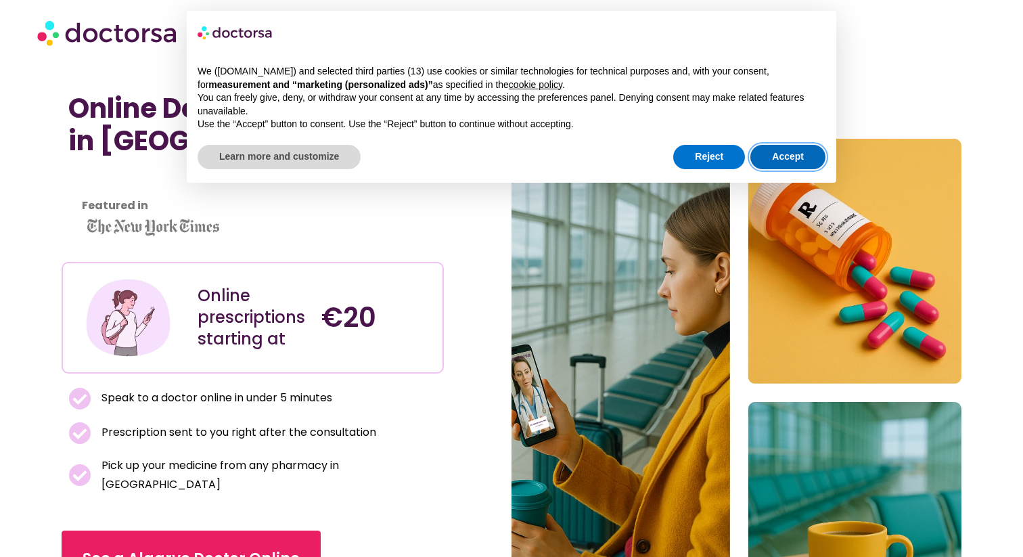
click at [788, 154] on button "Accept" at bounding box center [788, 157] width 75 height 24
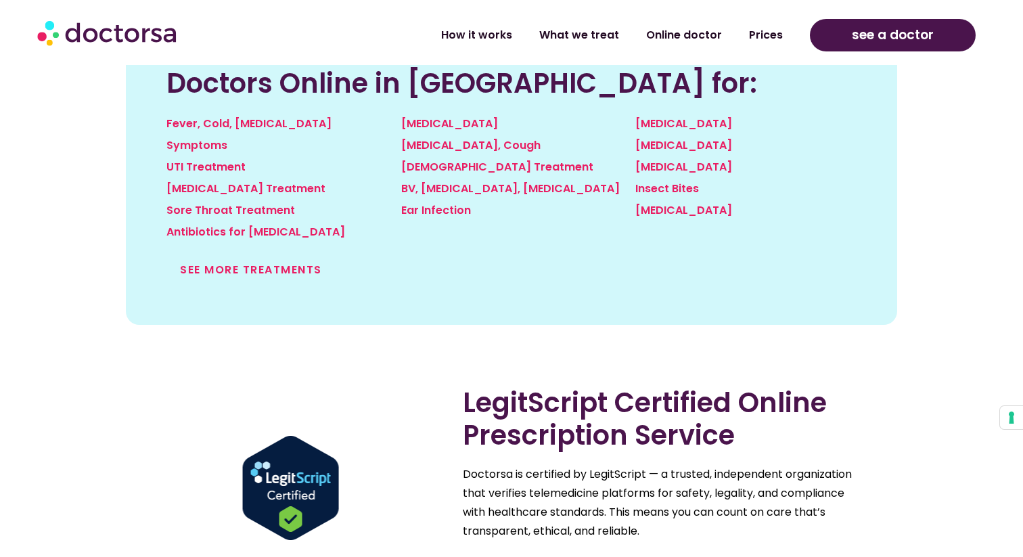
scroll to position [1542, 0]
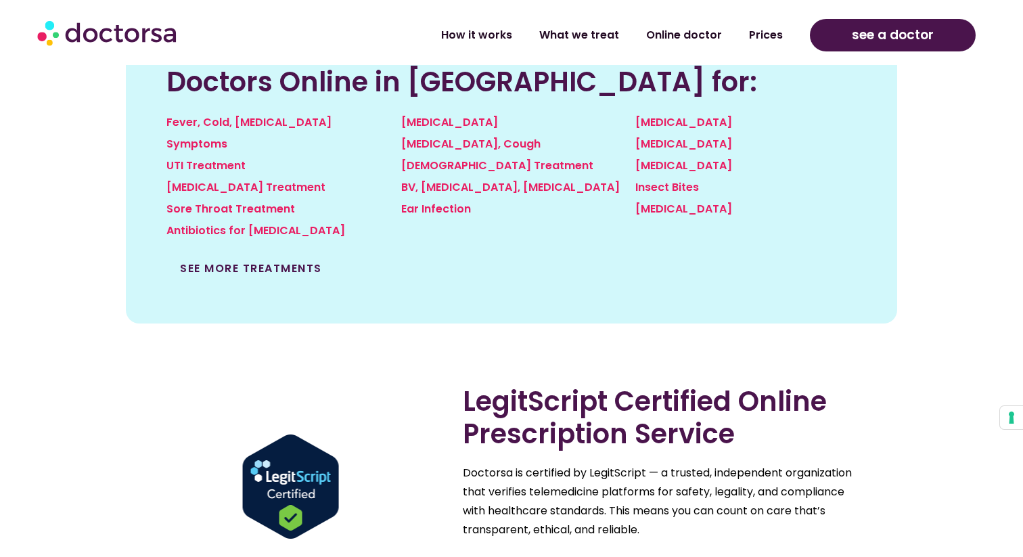
click at [249, 261] on link "See more treatments" at bounding box center [251, 269] width 142 height 16
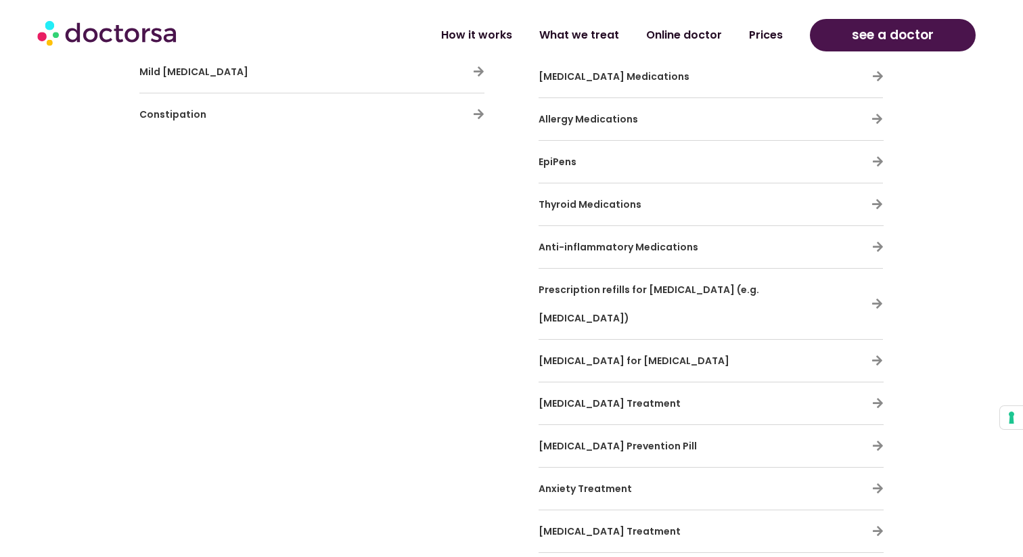
scroll to position [4167, 0]
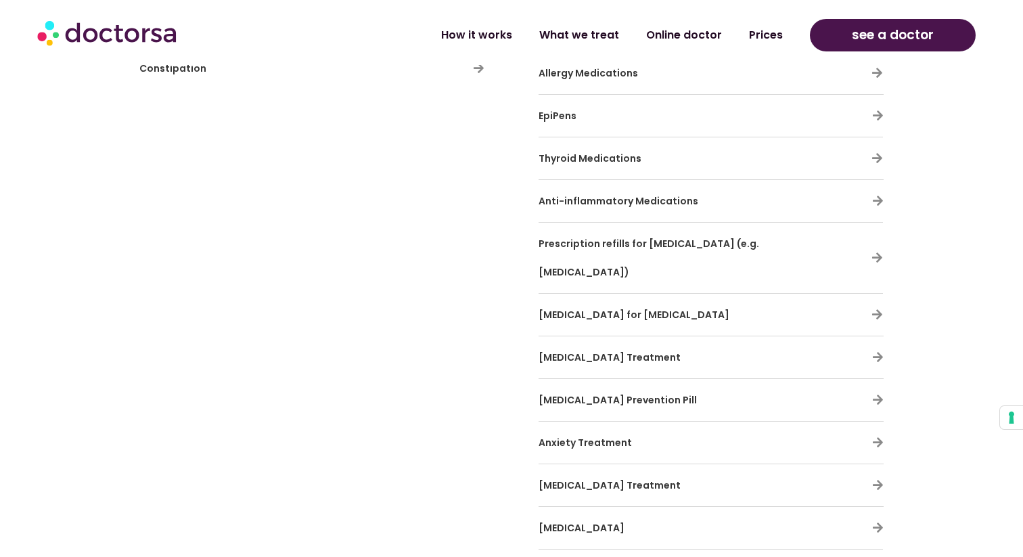
click at [545, 237] on span "Prescription refills for [MEDICAL_DATA] (e.g. [MEDICAL_DATA])" at bounding box center [649, 258] width 221 height 42
click at [567, 237] on span "Prescription refills for [MEDICAL_DATA] (e.g. [MEDICAL_DATA])" at bounding box center [649, 258] width 221 height 42
click at [880, 252] on icon at bounding box center [878, 258] width 12 height 12
click at [877, 252] on icon at bounding box center [878, 258] width 12 height 12
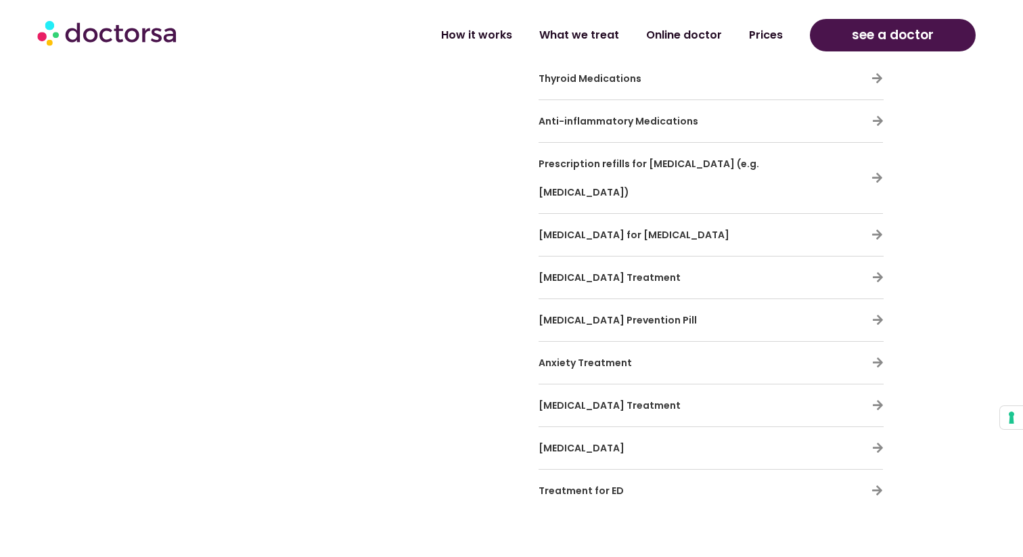
scroll to position [4248, 0]
click at [879, 355] on icon at bounding box center [879, 361] width 12 height 12
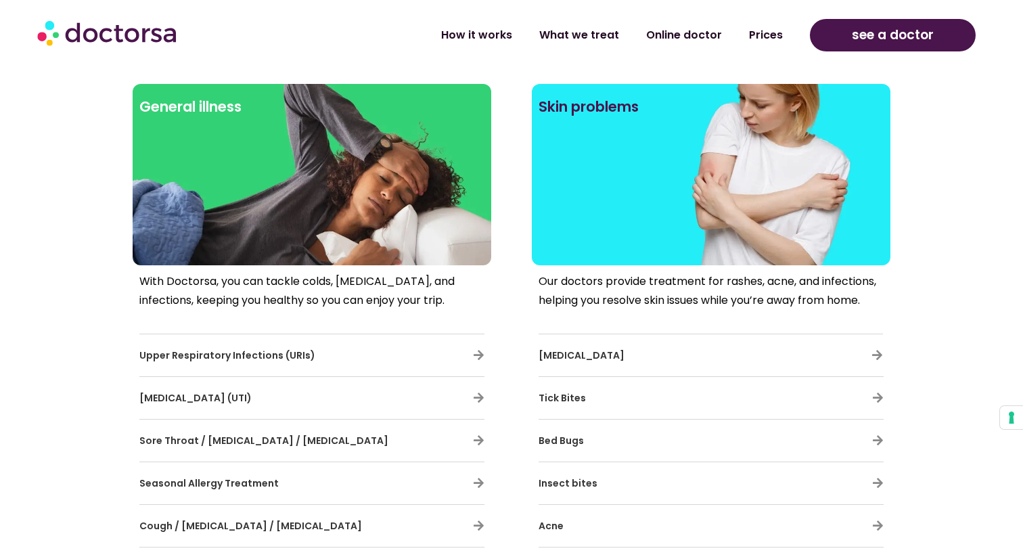
scroll to position [382, 0]
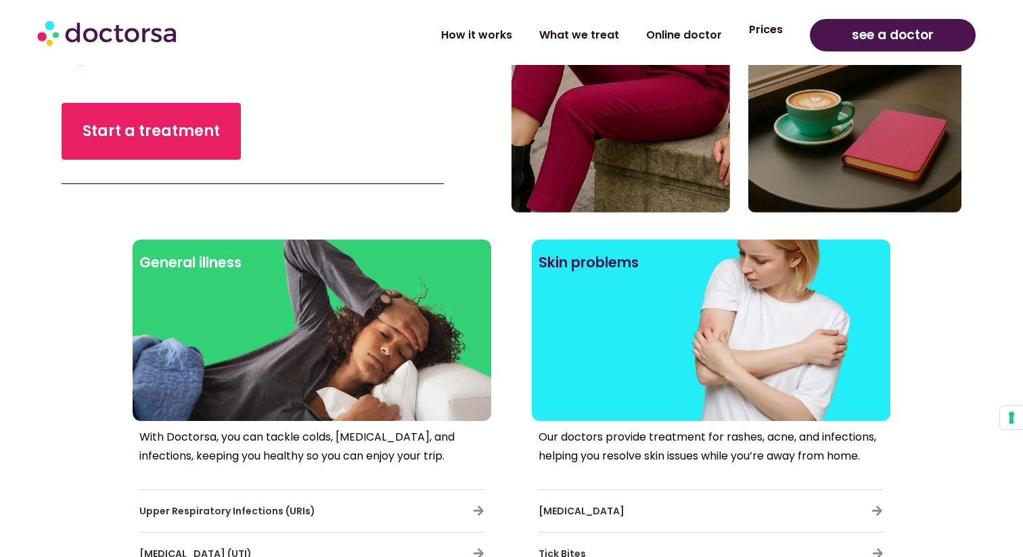
click at [766, 31] on link "Prices" at bounding box center [766, 29] width 61 height 31
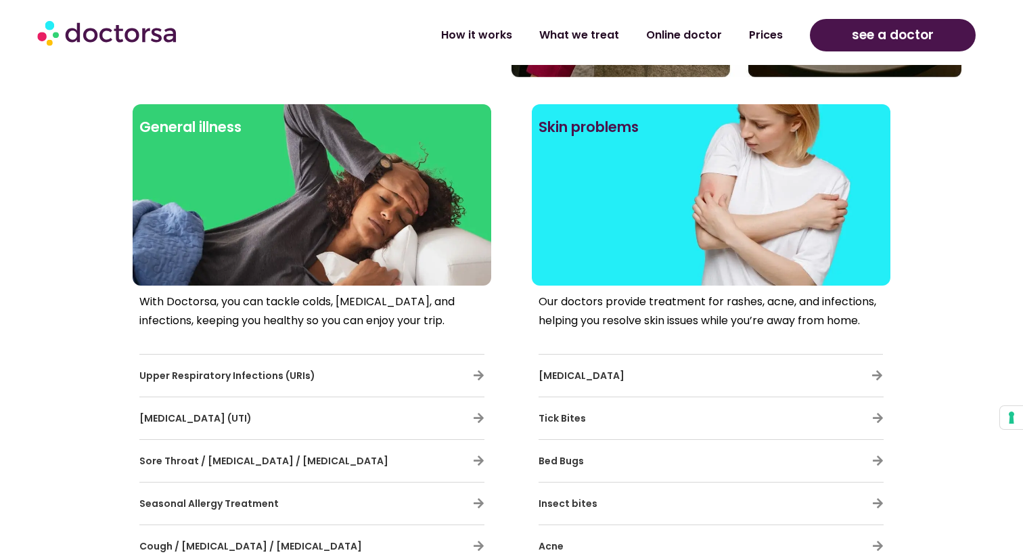
scroll to position [626, 0]
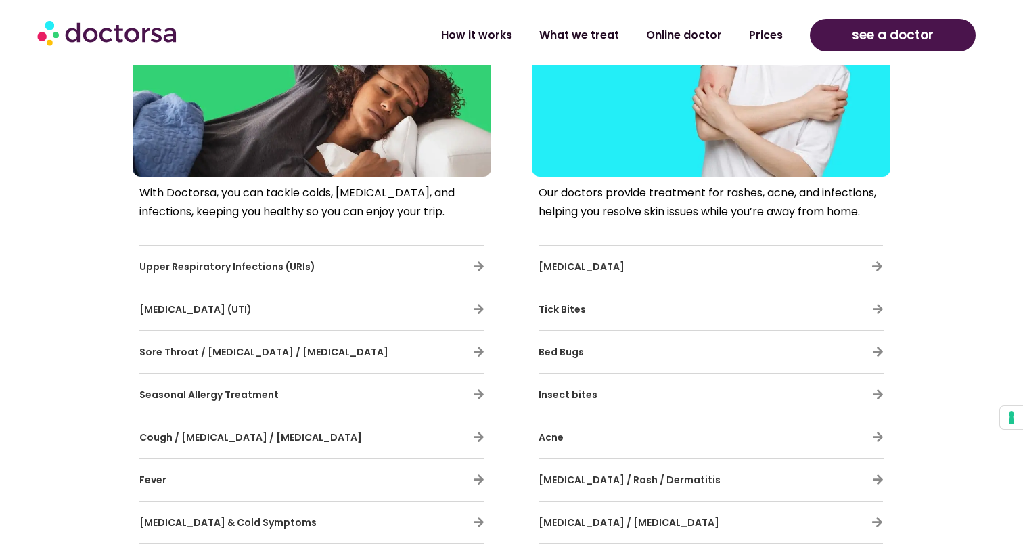
click at [570, 309] on span "Tick Bites" at bounding box center [562, 310] width 47 height 14
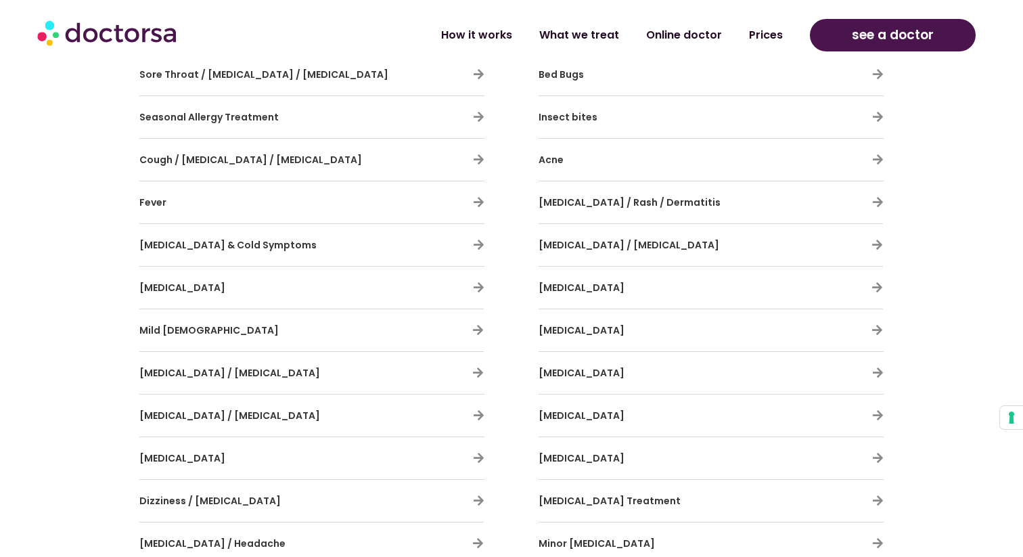
scroll to position [907, 0]
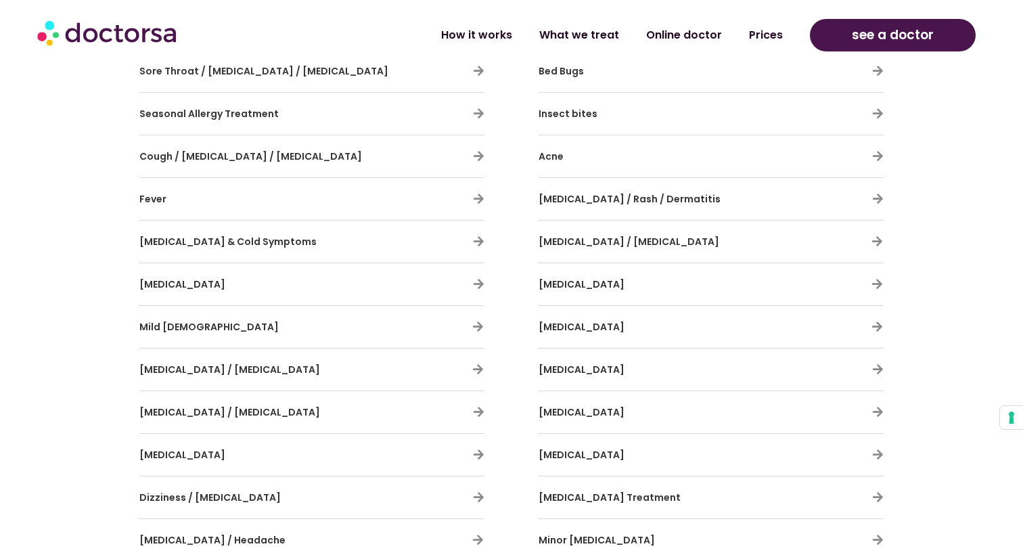
click at [613, 197] on span "[MEDICAL_DATA] / Rash / Dermatitis" at bounding box center [630, 199] width 182 height 14
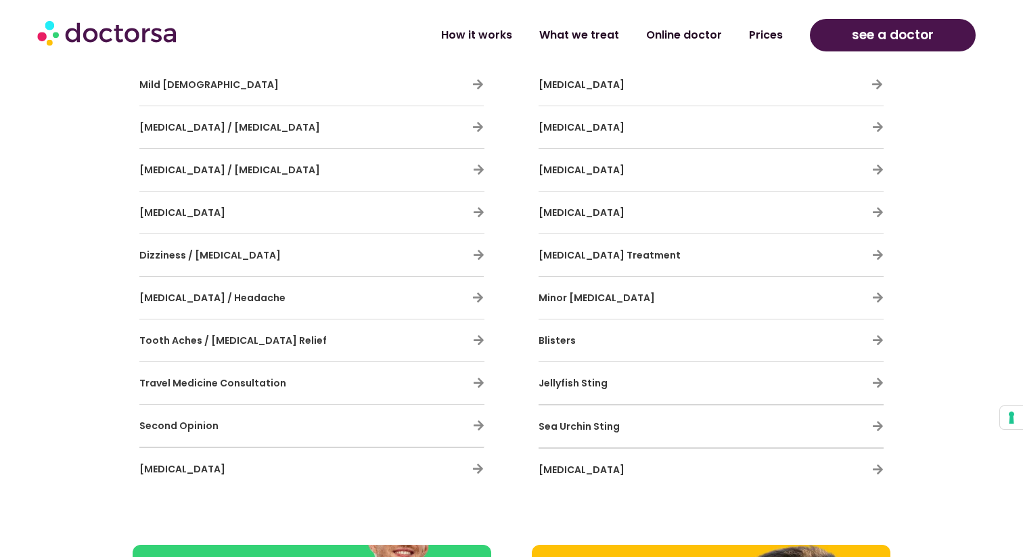
scroll to position [1202, 0]
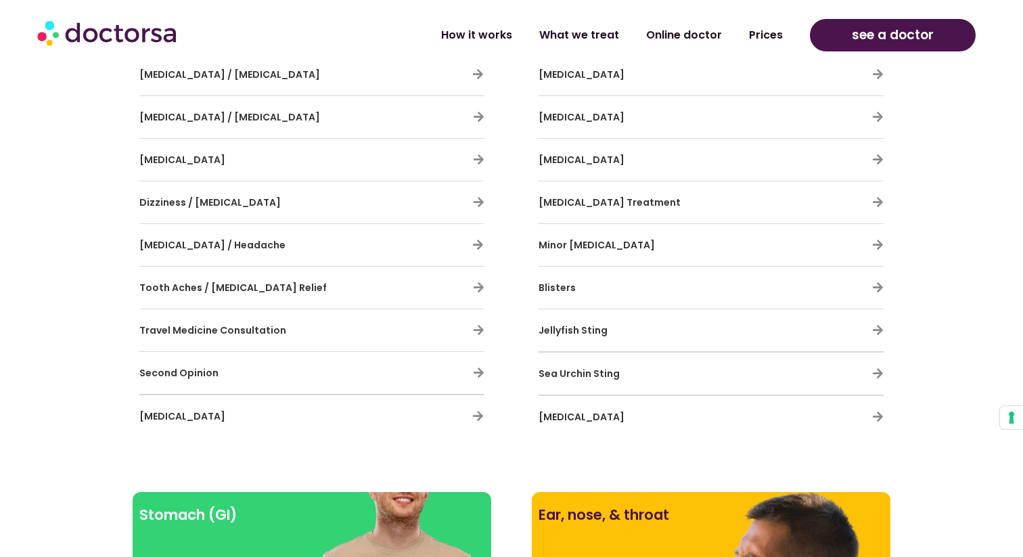
click at [573, 202] on span "[MEDICAL_DATA] Treatment" at bounding box center [610, 203] width 142 height 14
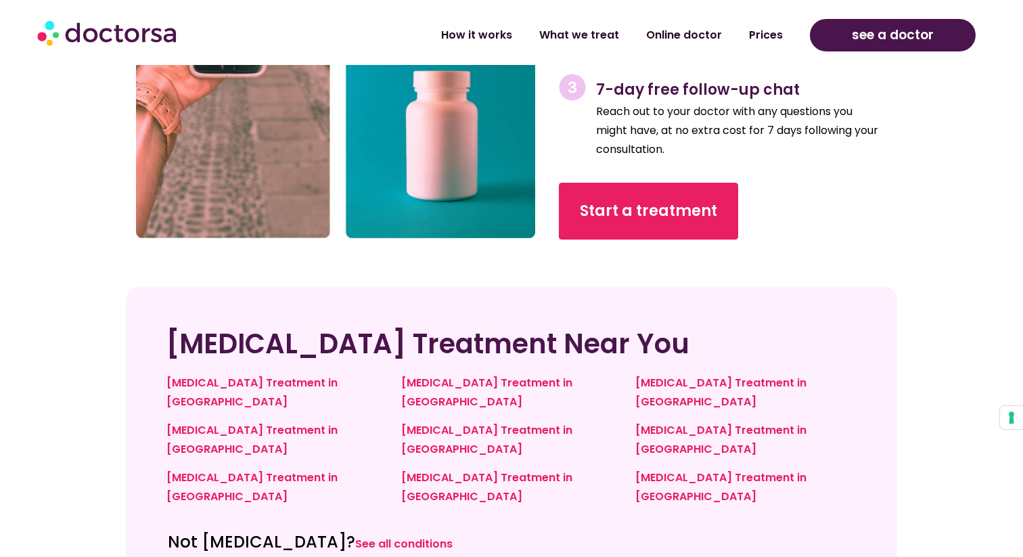
scroll to position [3661, 0]
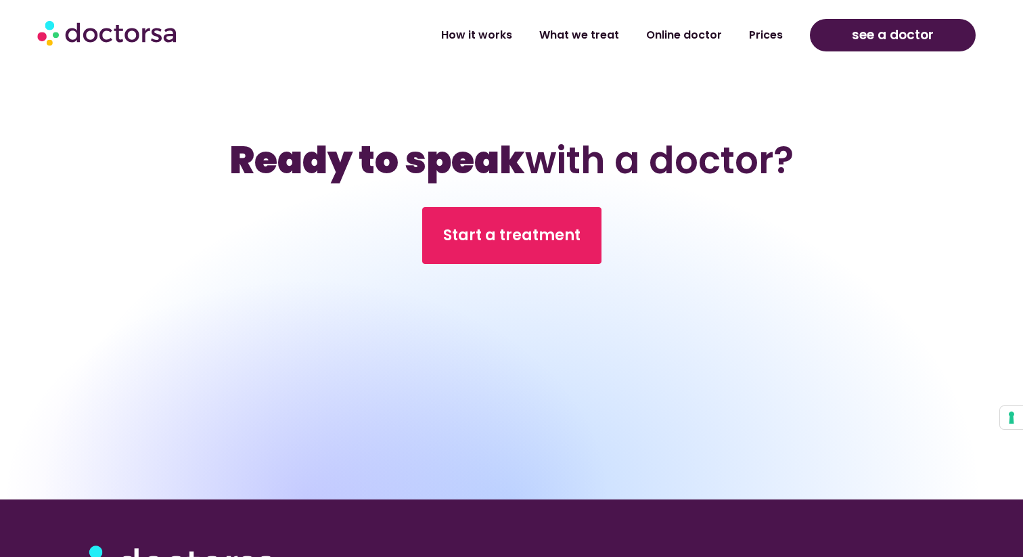
scroll to position [5080, 0]
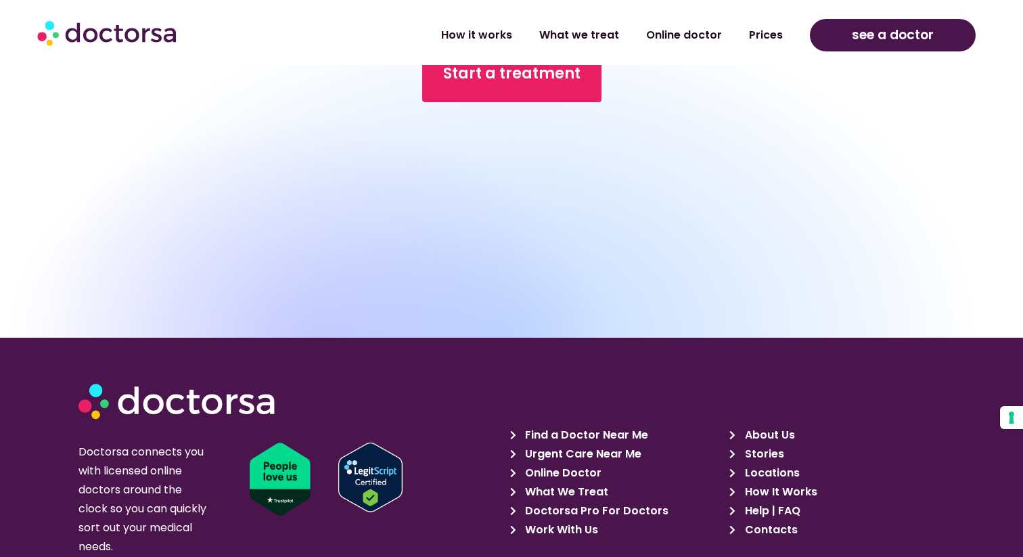
click at [577, 483] on span "What We Treat" at bounding box center [565, 492] width 87 height 19
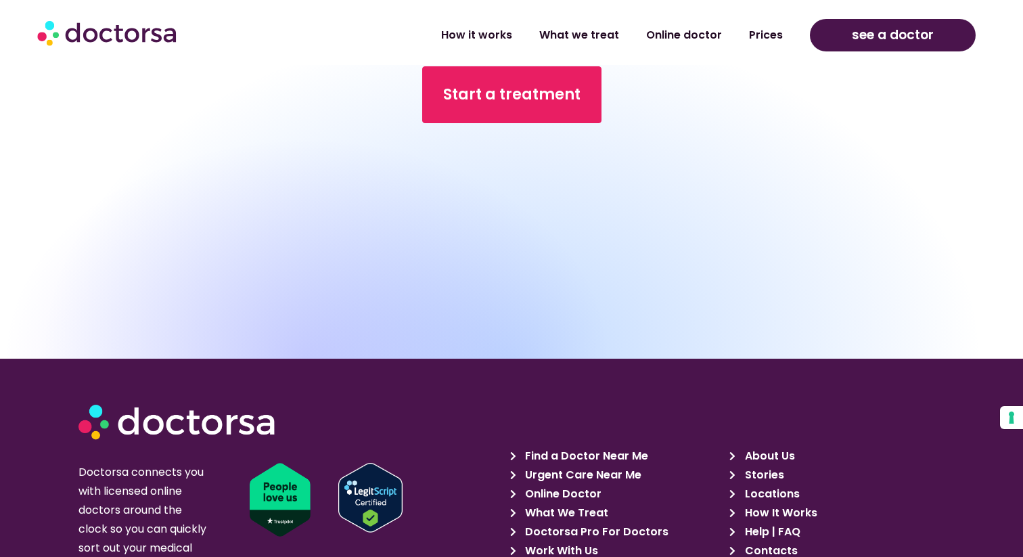
scroll to position [6923, 0]
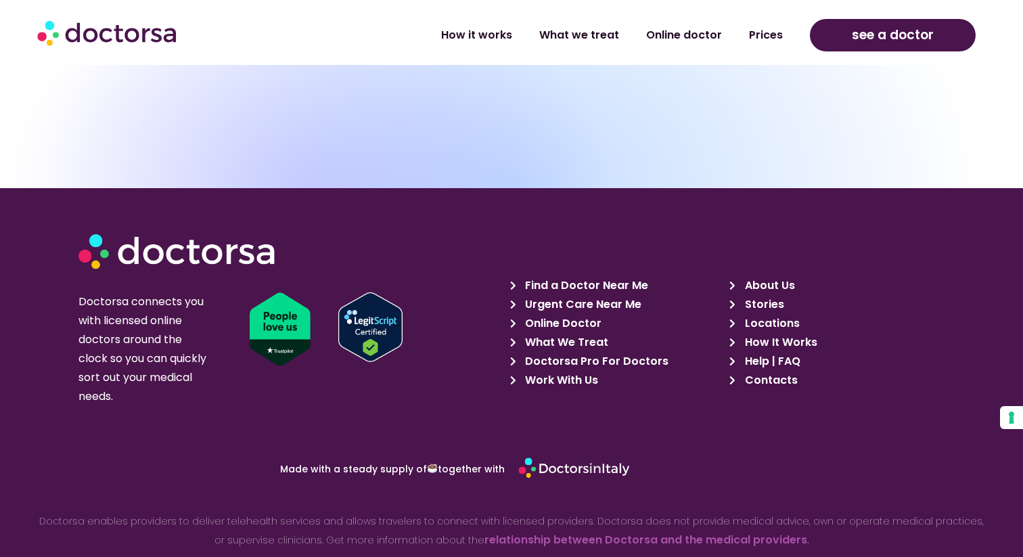
click at [768, 371] on span "Contacts" at bounding box center [770, 380] width 56 height 19
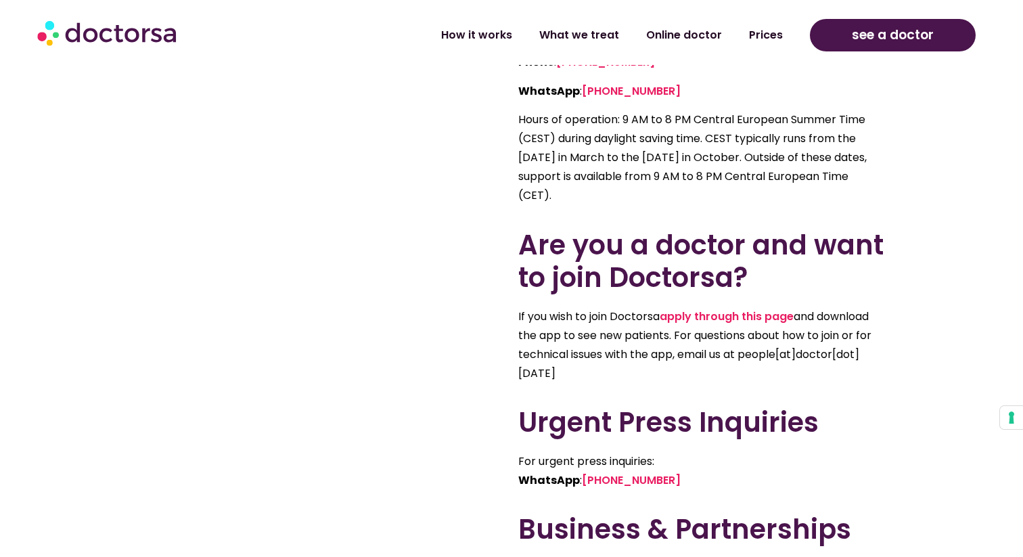
scroll to position [621, 0]
